Goal: Information Seeking & Learning: Learn about a topic

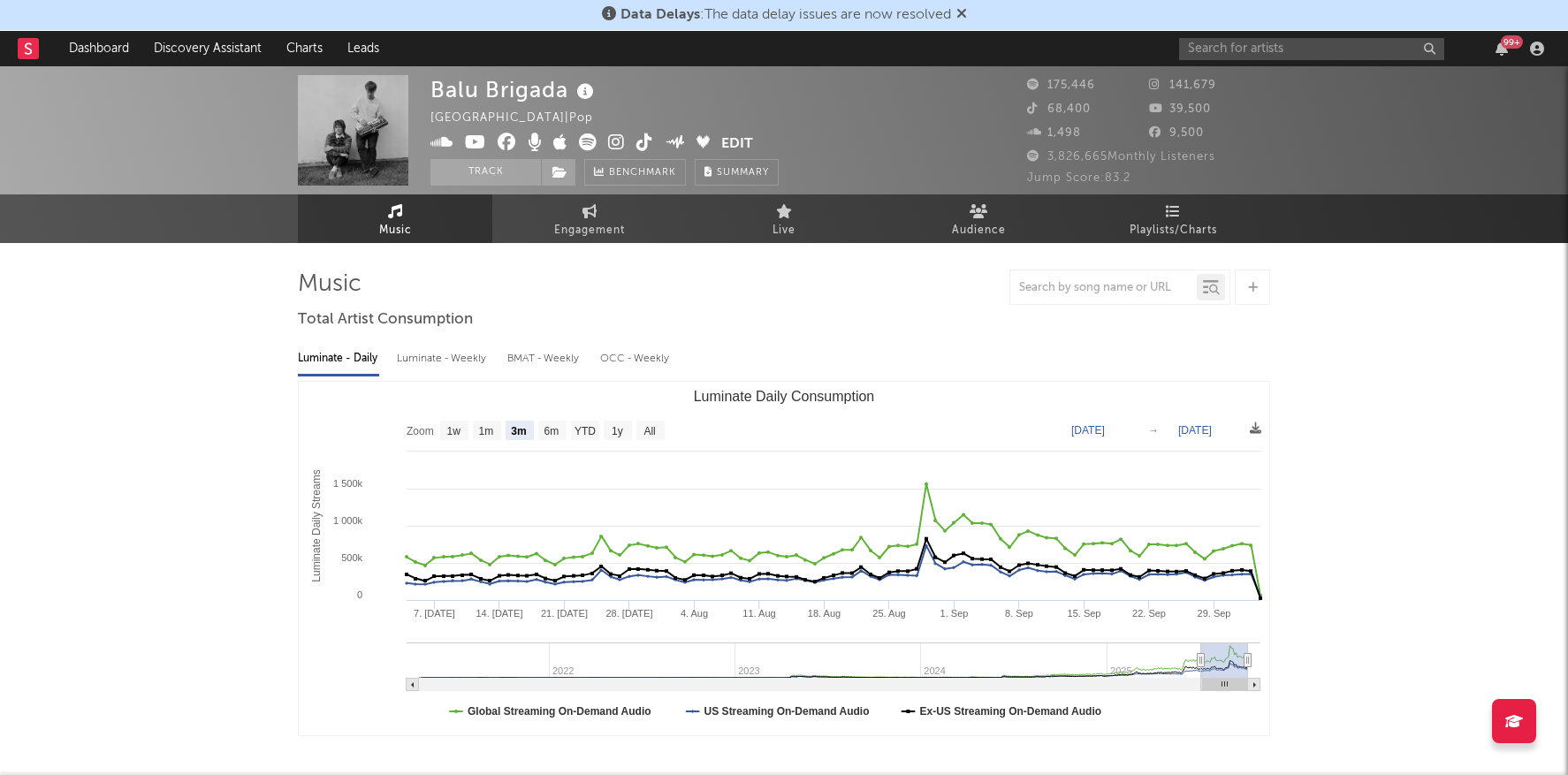
select select "3m"
click at [1290, 45] on input "text" at bounding box center [1312, 48] width 265 height 22
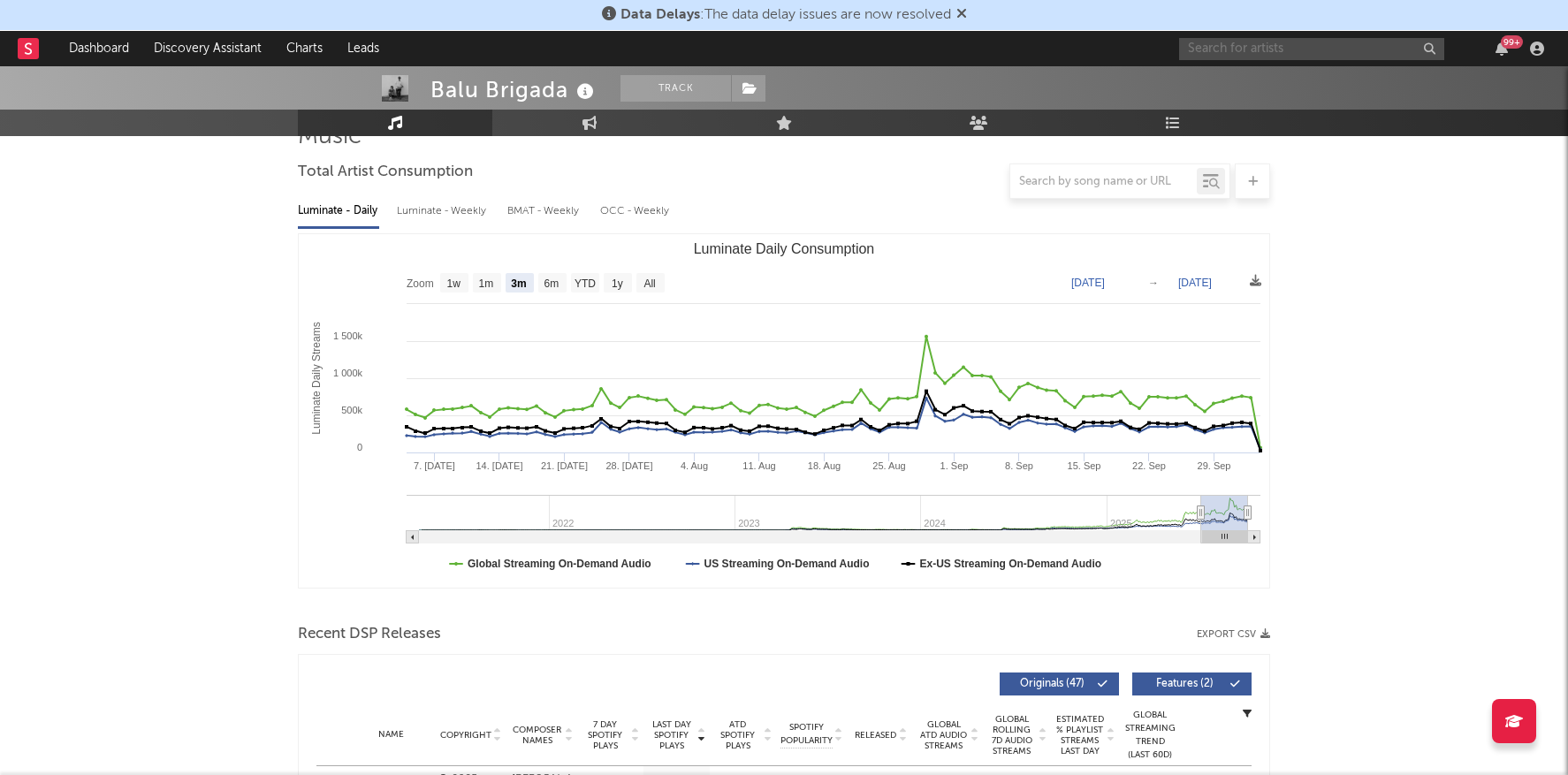
click at [1280, 45] on input "text" at bounding box center [1312, 48] width 265 height 22
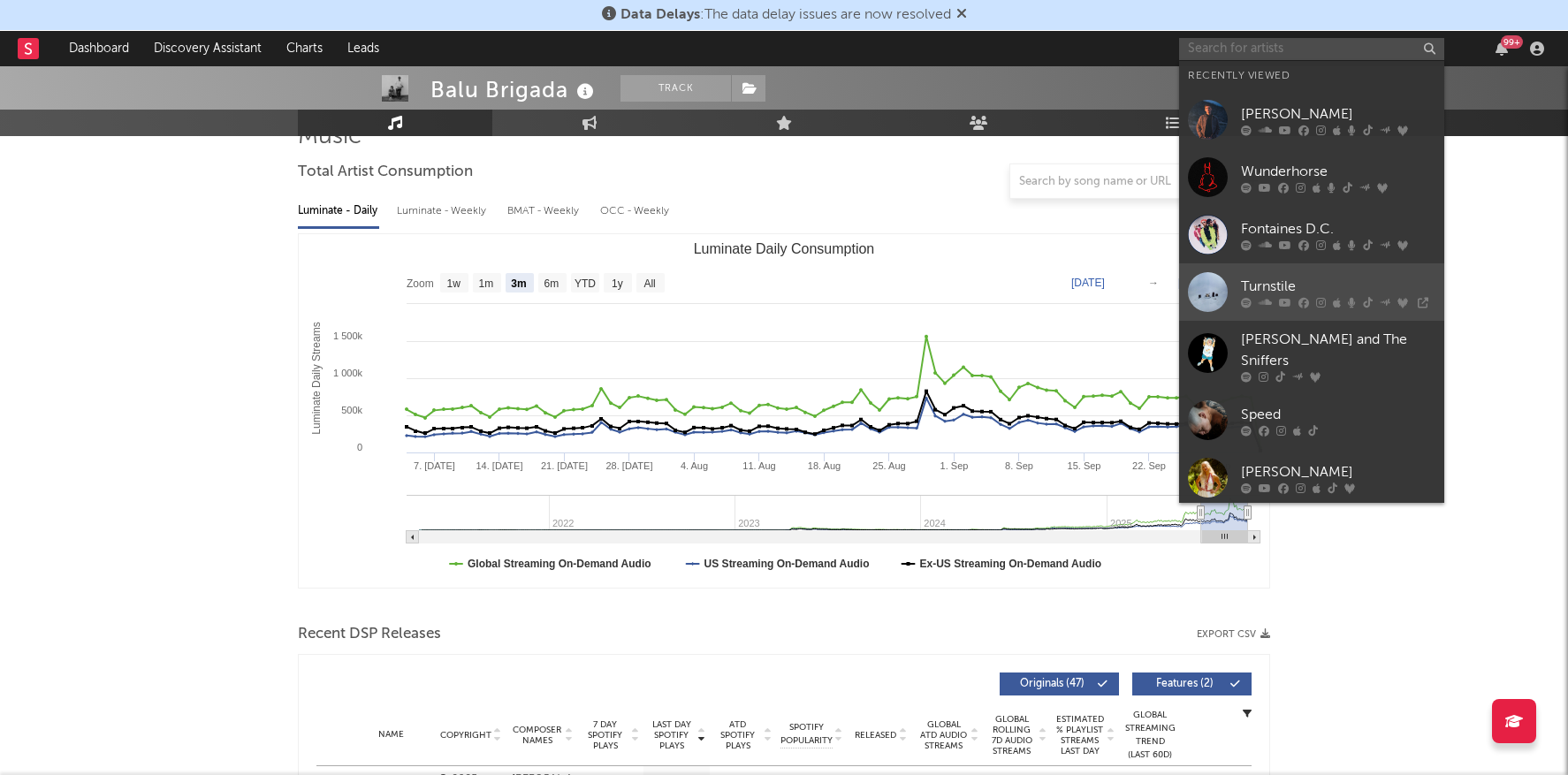
type input "s"
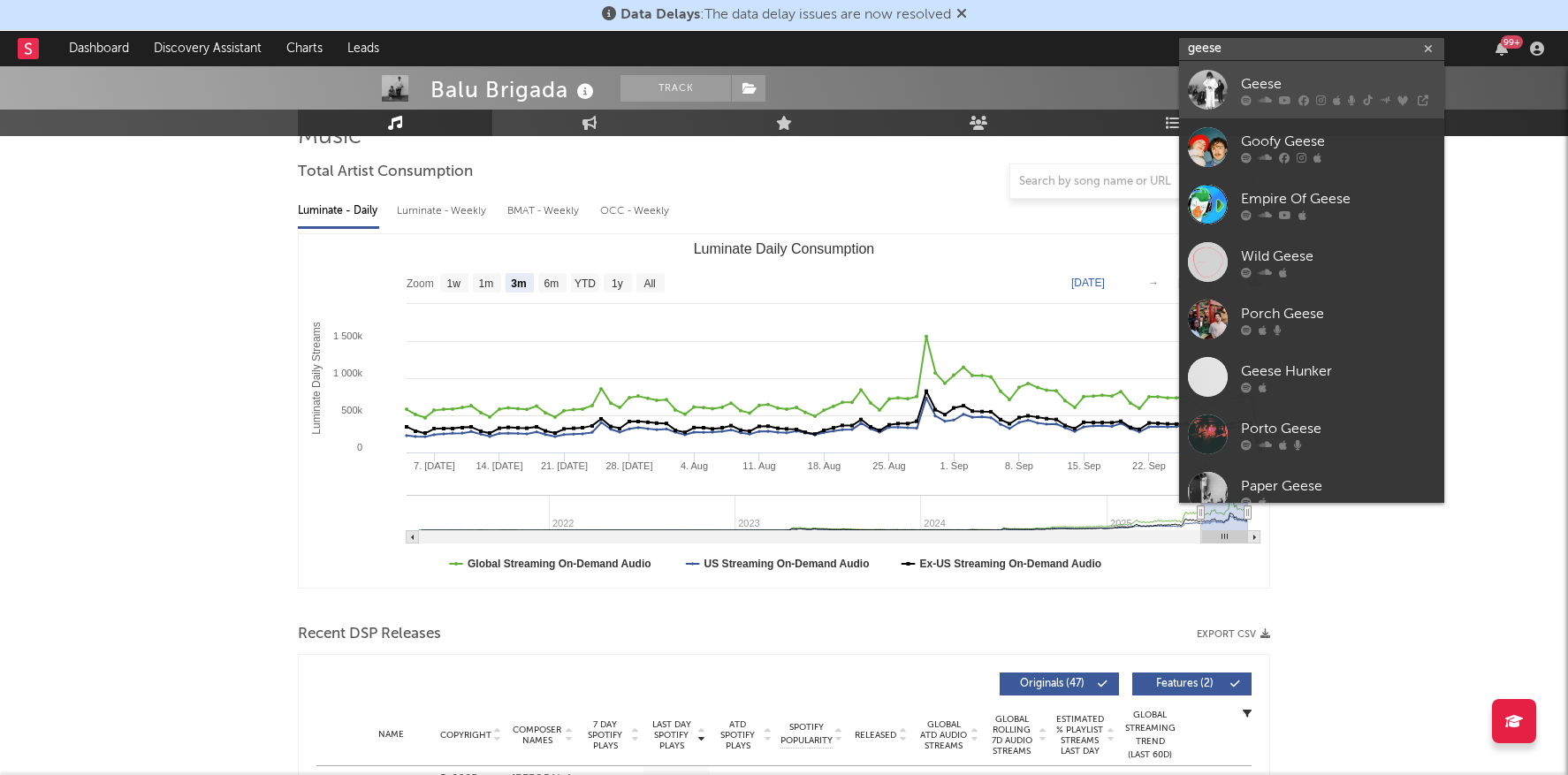
type input "geese"
click at [1359, 100] on div at bounding box center [1338, 100] width 195 height 11
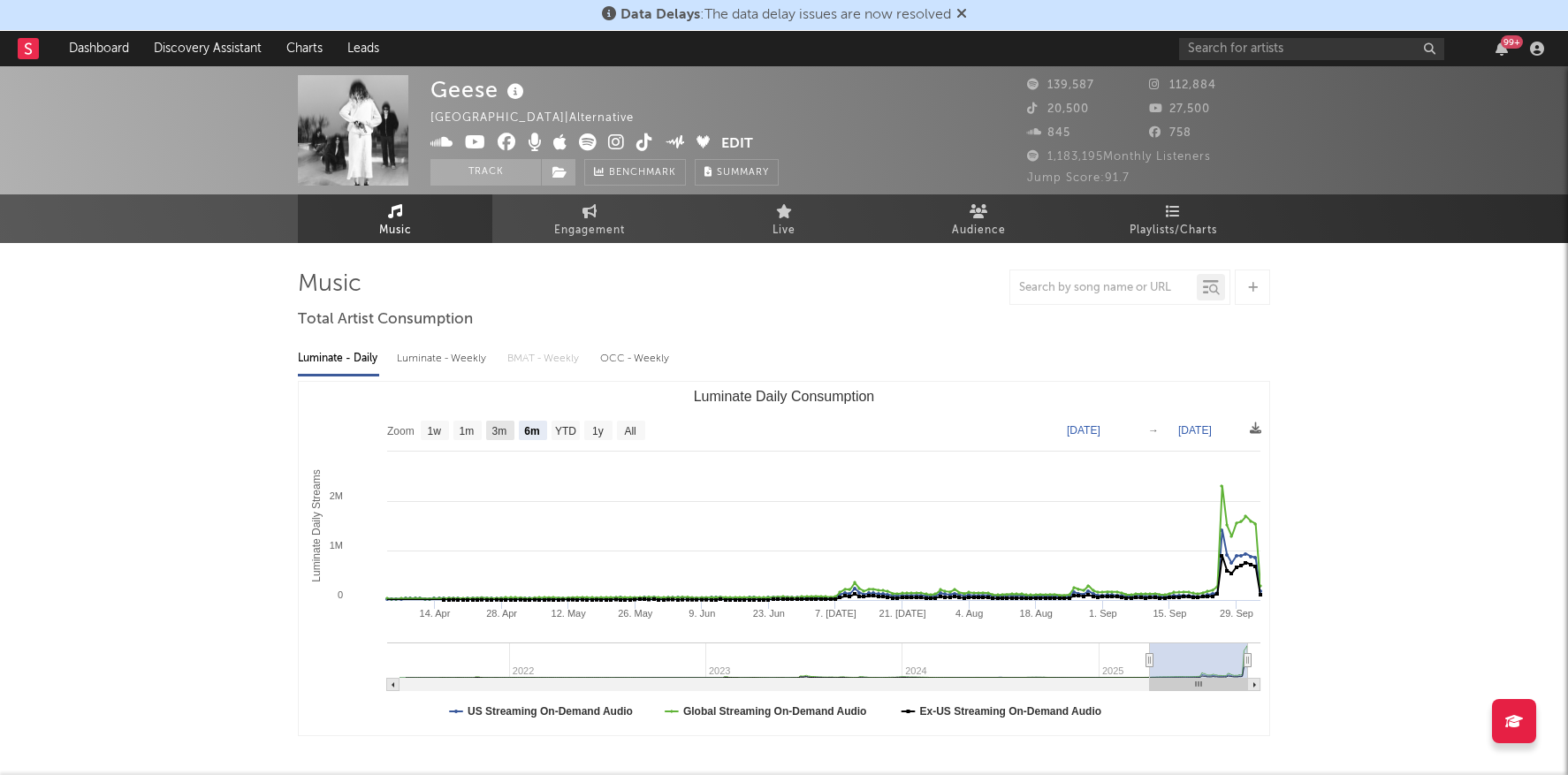
click at [499, 429] on text "3m" at bounding box center [499, 431] width 15 height 13
select select "3m"
type input "[DATE]"
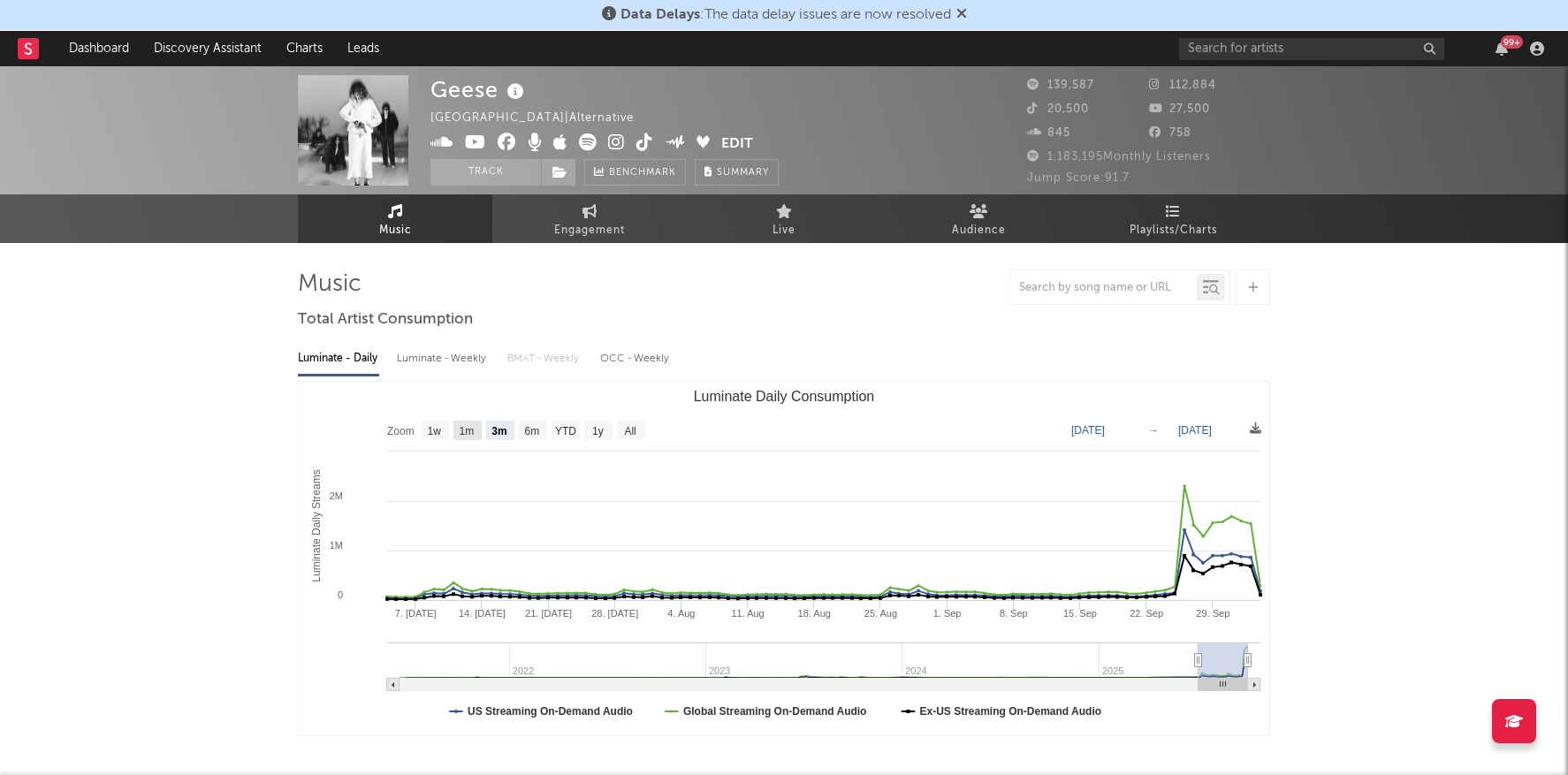
click at [470, 434] on text "1m" at bounding box center [467, 431] width 15 height 13
select select "1m"
type input "2025-09-04"
